Goal: Task Accomplishment & Management: Use online tool/utility

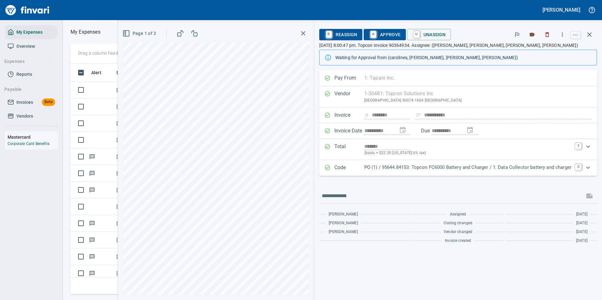
scroll to position [222, 357]
click at [334, 37] on span "R Reassign" at bounding box center [340, 34] width 33 height 11
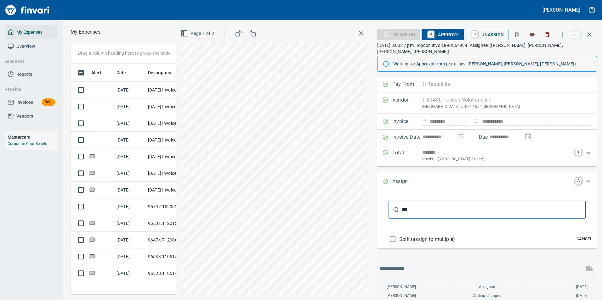
click at [432, 205] on input "***" at bounding box center [494, 210] width 184 height 18
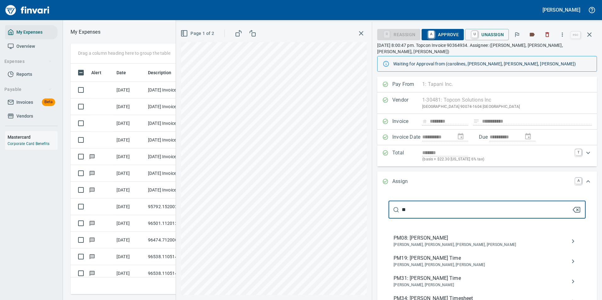
type input "*"
type input "***"
click at [438, 262] on span "[PERSON_NAME]" at bounding box center [482, 265] width 177 height 6
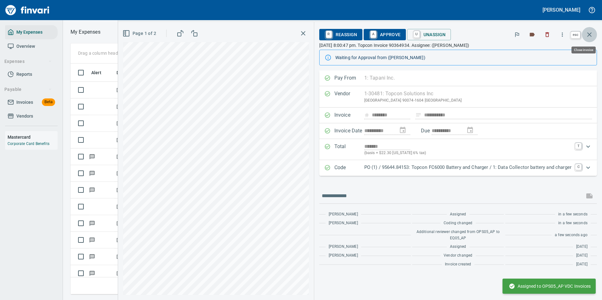
click at [592, 33] on icon "button" at bounding box center [590, 35] width 8 height 8
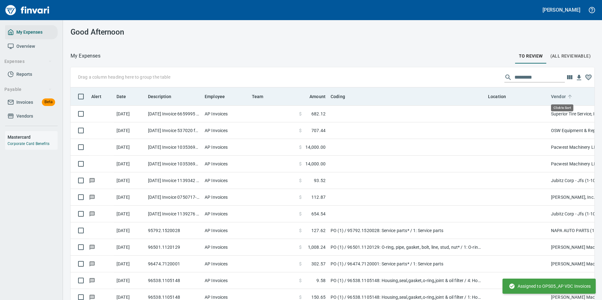
click at [571, 97] on icon at bounding box center [570, 97] width 6 height 6
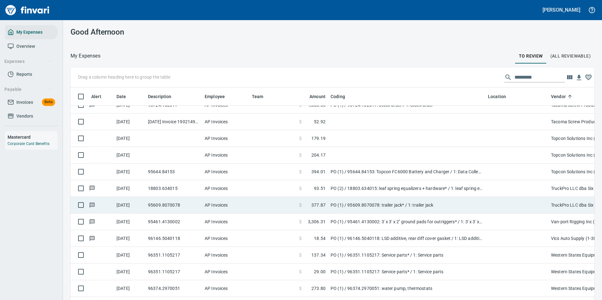
scroll to position [2866, 0]
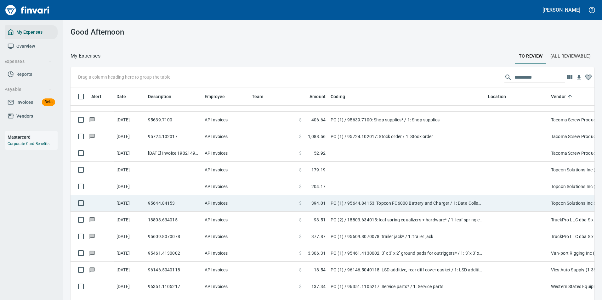
click at [449, 203] on td "PO (1) / 95644.84153: Topcon FC6000 Battery and Charger / 1: Data Collector bat…" at bounding box center [406, 203] width 157 height 17
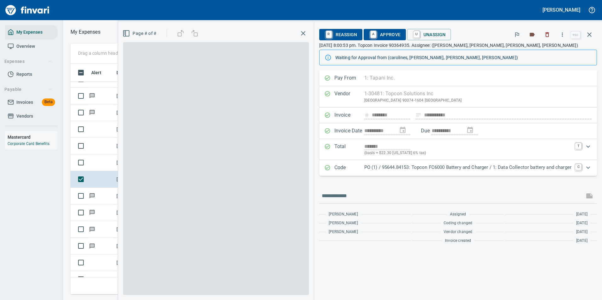
scroll to position [222, 357]
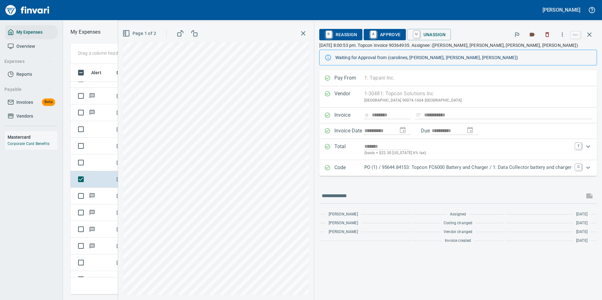
click at [335, 35] on span "R Reassign" at bounding box center [340, 34] width 33 height 11
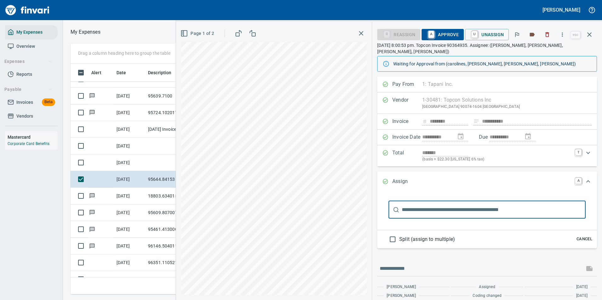
click at [428, 205] on input "text" at bounding box center [494, 210] width 184 height 18
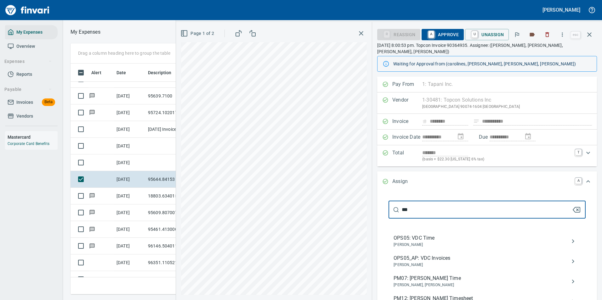
type input "***"
click at [430, 255] on span "OPS05_AP: VDC Invoices" at bounding box center [482, 259] width 177 height 8
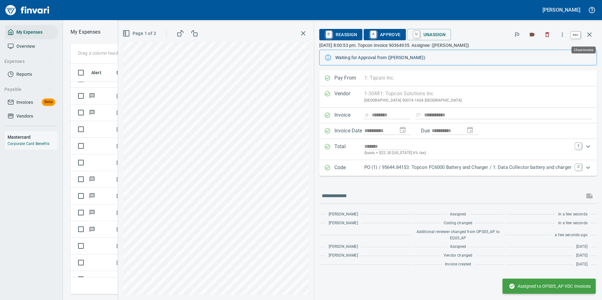
click at [586, 31] on icon "button" at bounding box center [590, 35] width 8 height 8
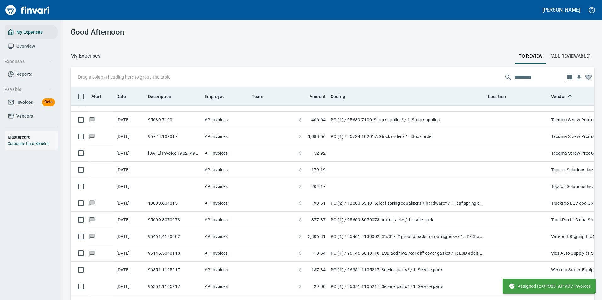
scroll to position [1, 1]
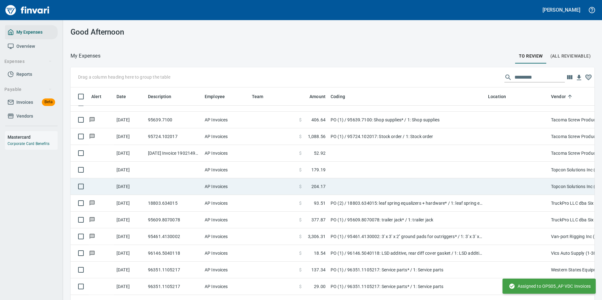
click at [362, 189] on td at bounding box center [406, 187] width 157 height 17
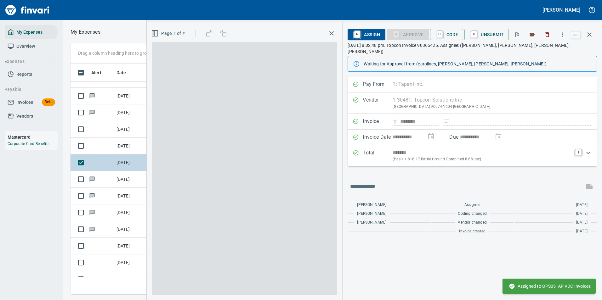
scroll to position [222, 357]
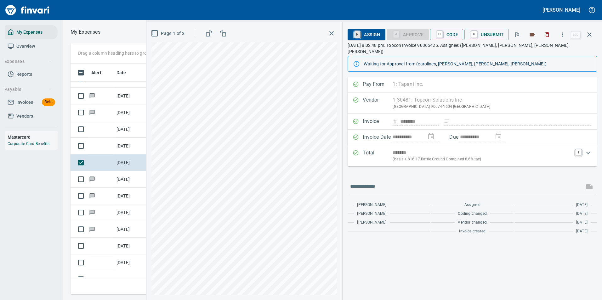
click at [357, 37] on link "R" at bounding box center [357, 34] width 6 height 7
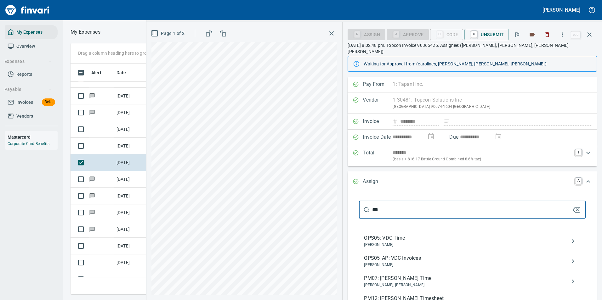
type input "***"
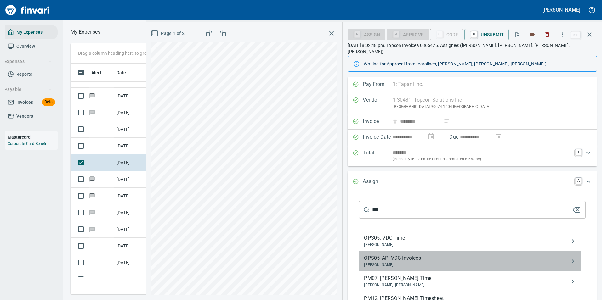
click at [393, 255] on span "OPS05_AP: VDC Invoices" at bounding box center [467, 259] width 207 height 8
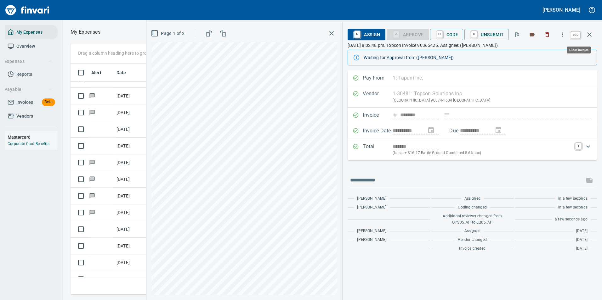
click at [592, 34] on icon "button" at bounding box center [590, 35] width 8 height 8
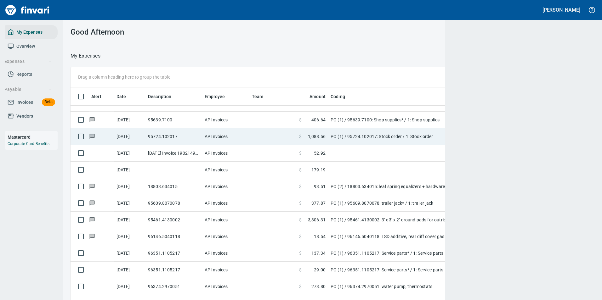
scroll to position [222, 510]
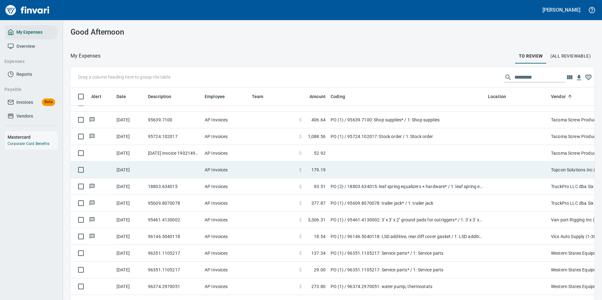
click at [370, 170] on td at bounding box center [406, 170] width 157 height 17
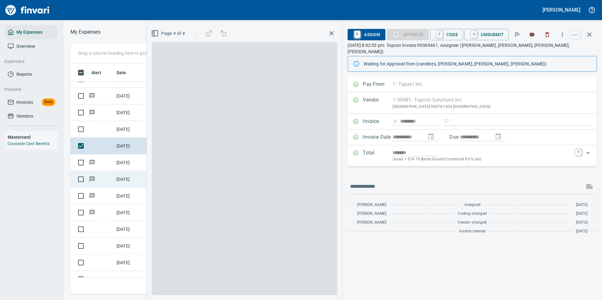
scroll to position [222, 357]
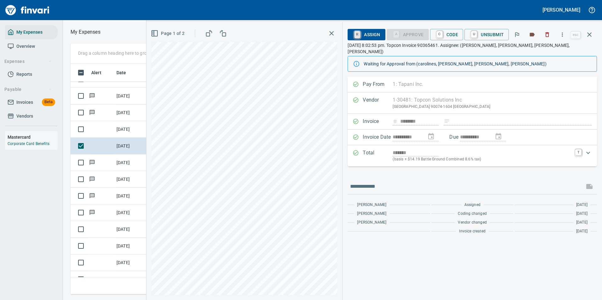
click at [360, 34] on link "R" at bounding box center [357, 34] width 6 height 7
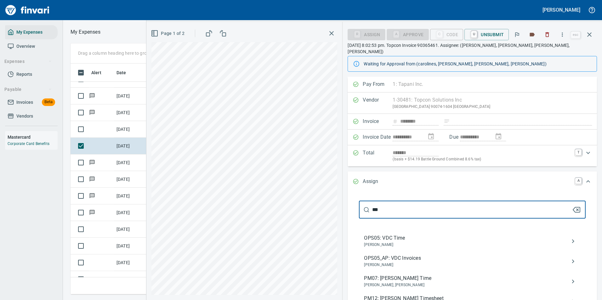
type input "***"
click at [395, 262] on span "[PERSON_NAME]" at bounding box center [467, 265] width 207 height 6
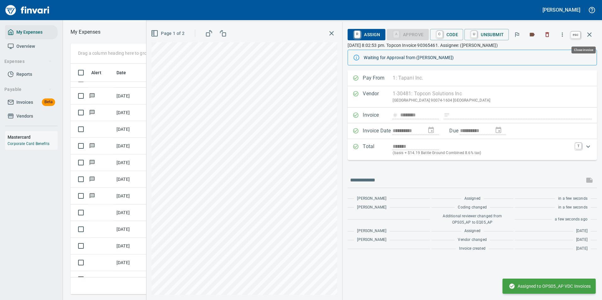
click at [590, 34] on icon "button" at bounding box center [589, 34] width 4 height 4
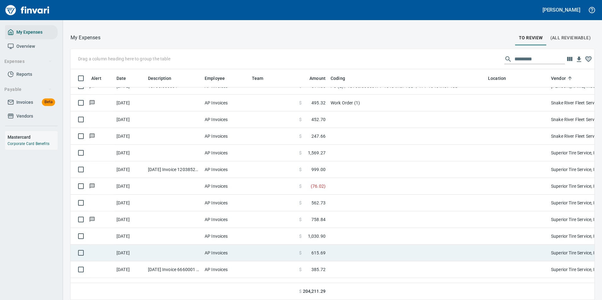
scroll to position [2568, 0]
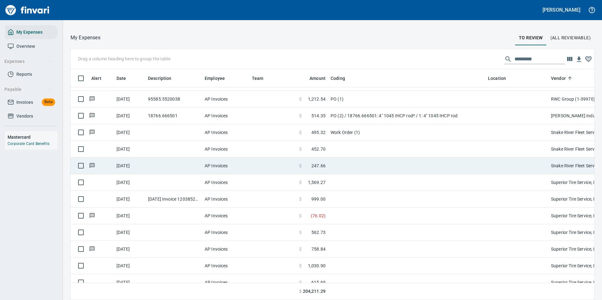
click at [112, 172] on td at bounding box center [101, 166] width 25 height 17
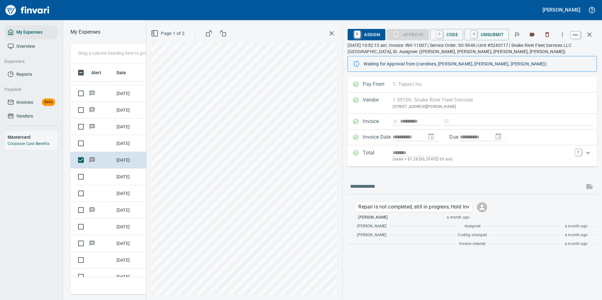
scroll to position [222, 357]
click at [590, 38] on icon "button" at bounding box center [590, 35] width 8 height 8
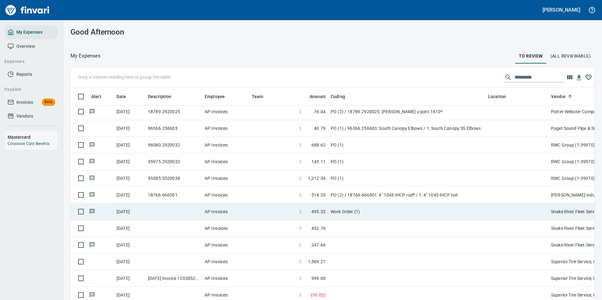
scroll to position [2505, 0]
